Goal: Task Accomplishment & Management: Manage account settings

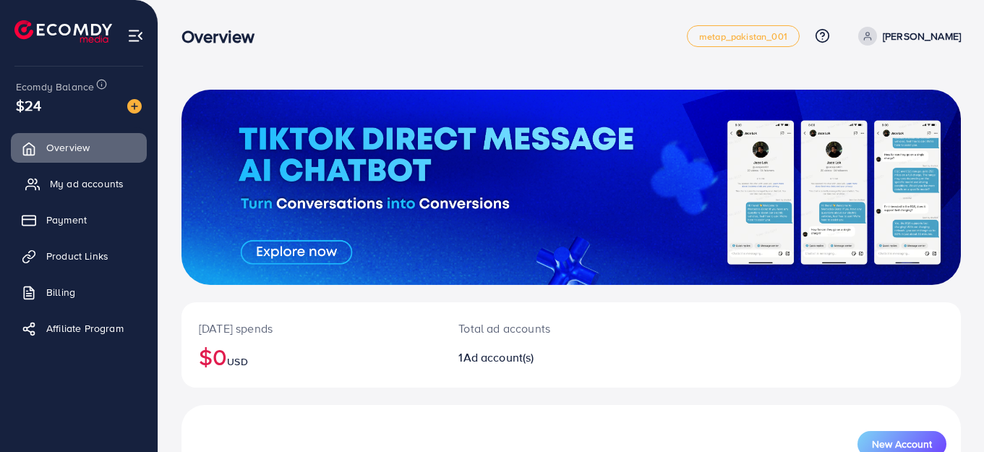
click at [60, 185] on span "My ad accounts" at bounding box center [87, 183] width 74 height 14
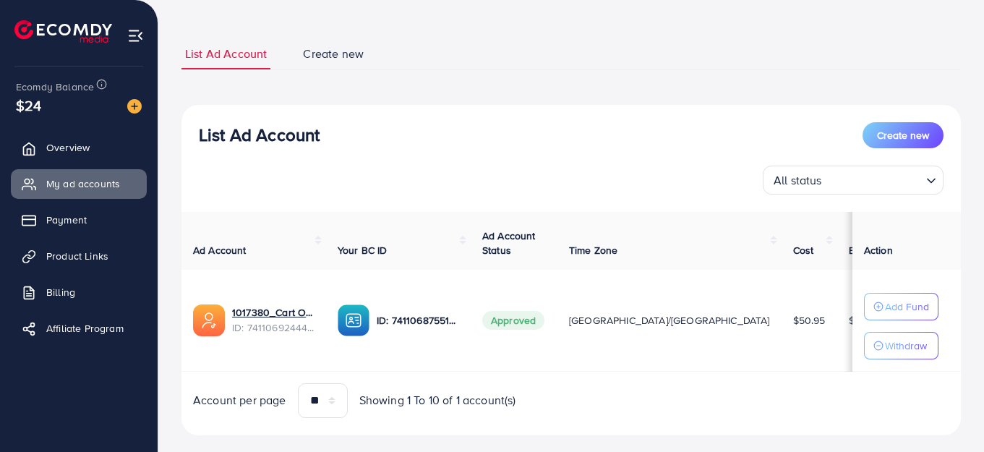
scroll to position [96, 0]
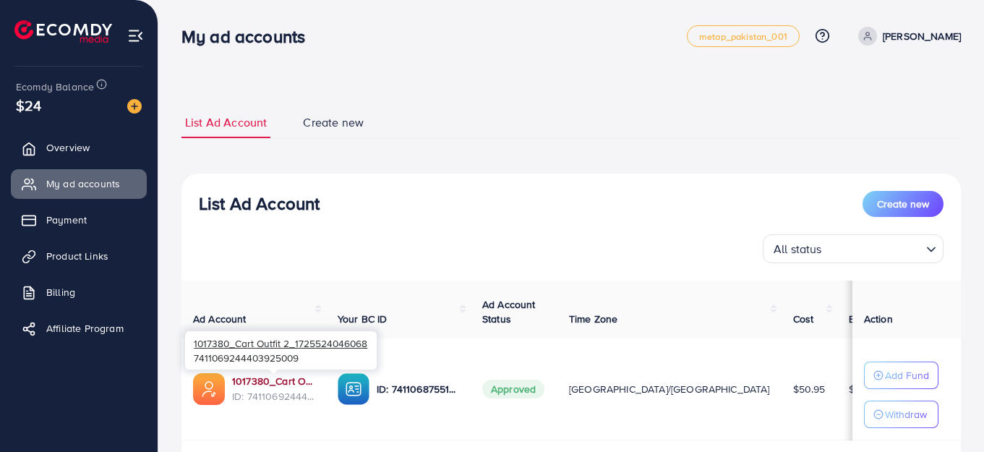
click at [270, 383] on link "1017380_Cart Outfit 2_1725524046068" at bounding box center [273, 381] width 82 height 14
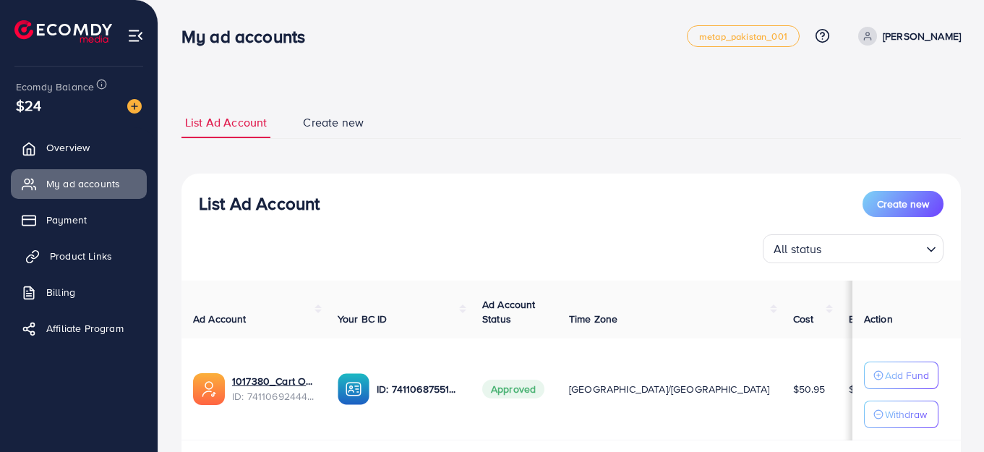
click at [85, 256] on span "Product Links" at bounding box center [81, 256] width 62 height 14
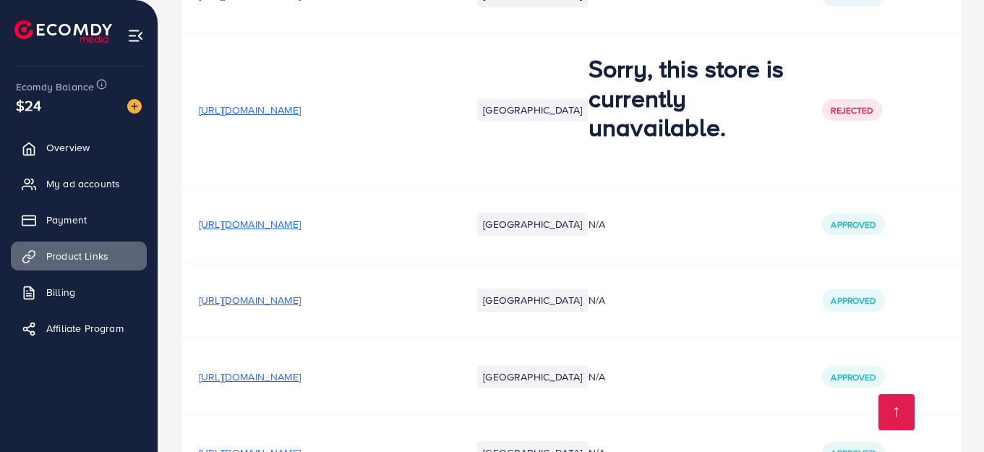
scroll to position [635, 0]
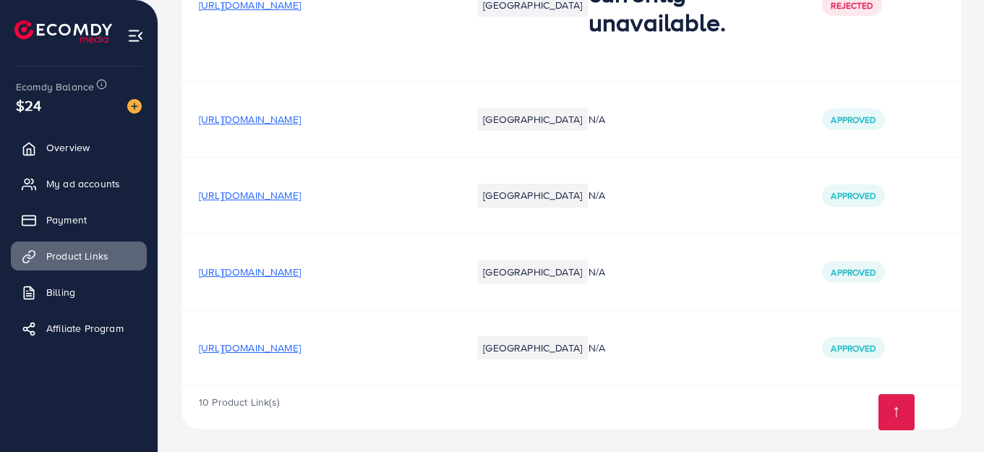
click at [301, 351] on span "[URL][DOMAIN_NAME]" at bounding box center [250, 347] width 102 height 14
